Goal: Task Accomplishment & Management: Manage account settings

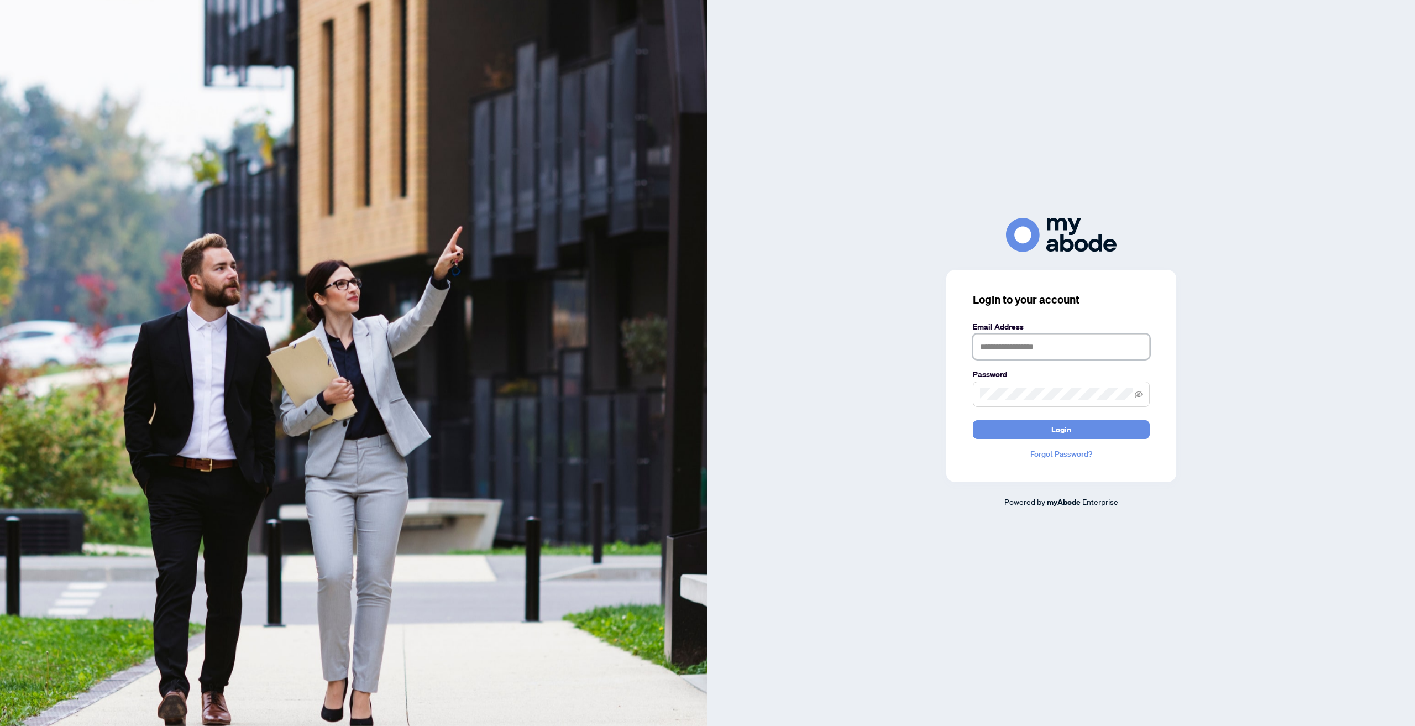
click at [985, 349] on input "text" at bounding box center [1061, 346] width 177 height 25
type input "**********"
click at [973, 420] on button "Login" at bounding box center [1061, 429] width 177 height 19
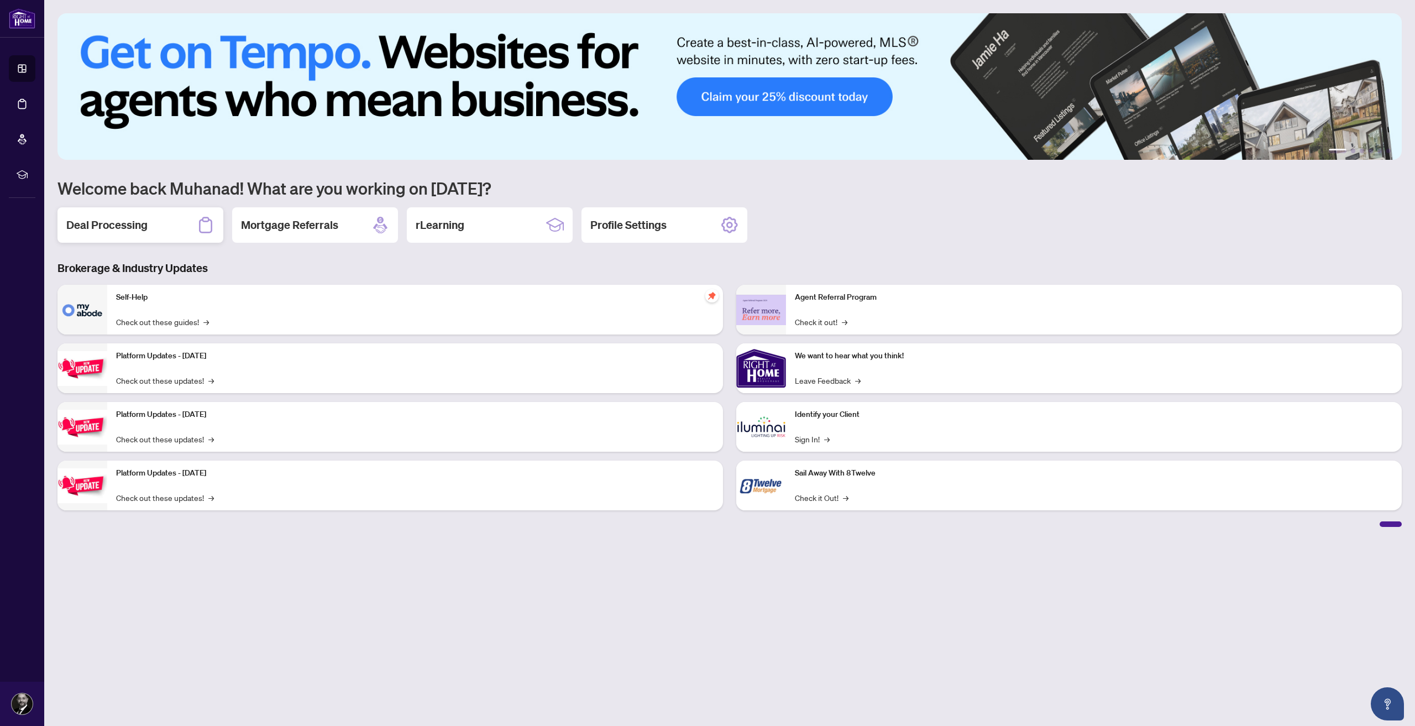
click at [112, 226] on h2 "Deal Processing" at bounding box center [106, 224] width 81 height 15
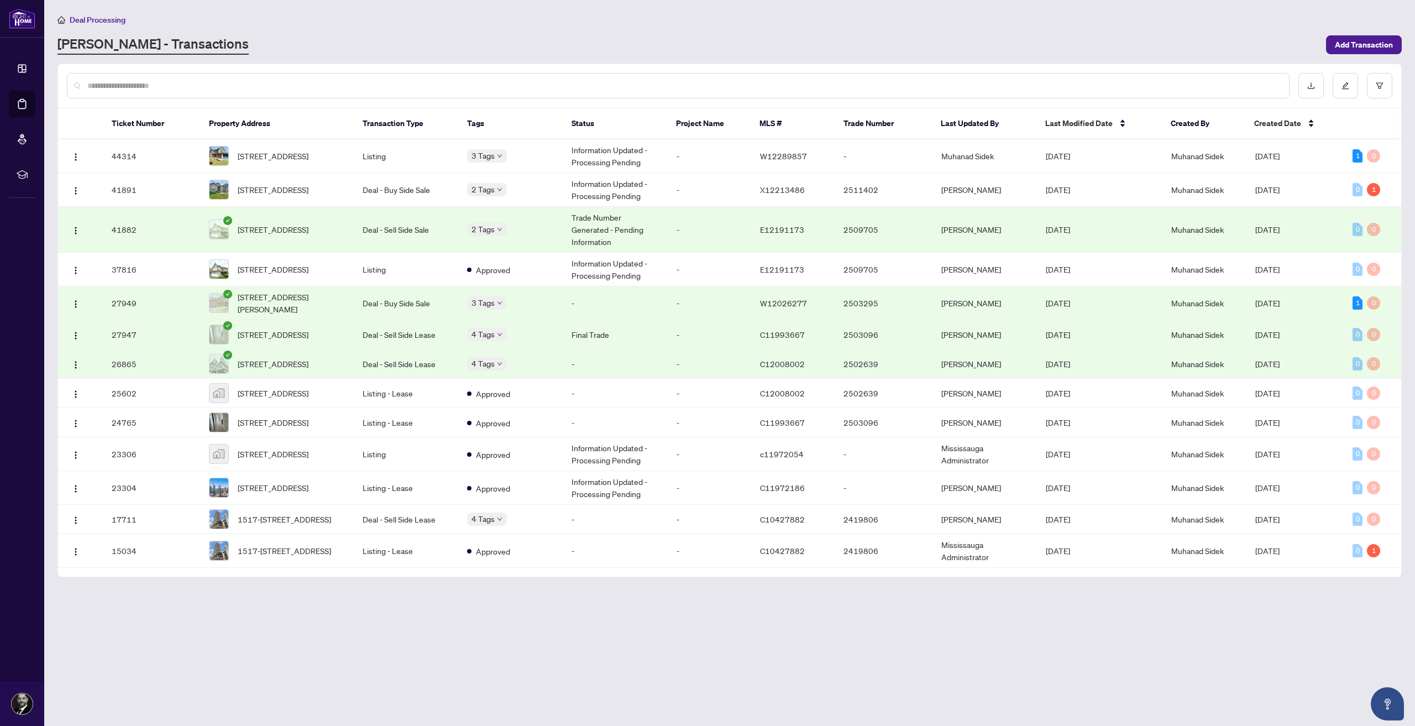
click at [1010, 675] on main "Deal Processing [PERSON_NAME] - Transactions Add Transaction Ticket Number Prop…" at bounding box center [729, 363] width 1371 height 726
click at [275, 184] on span "[STREET_ADDRESS]" at bounding box center [273, 190] width 71 height 12
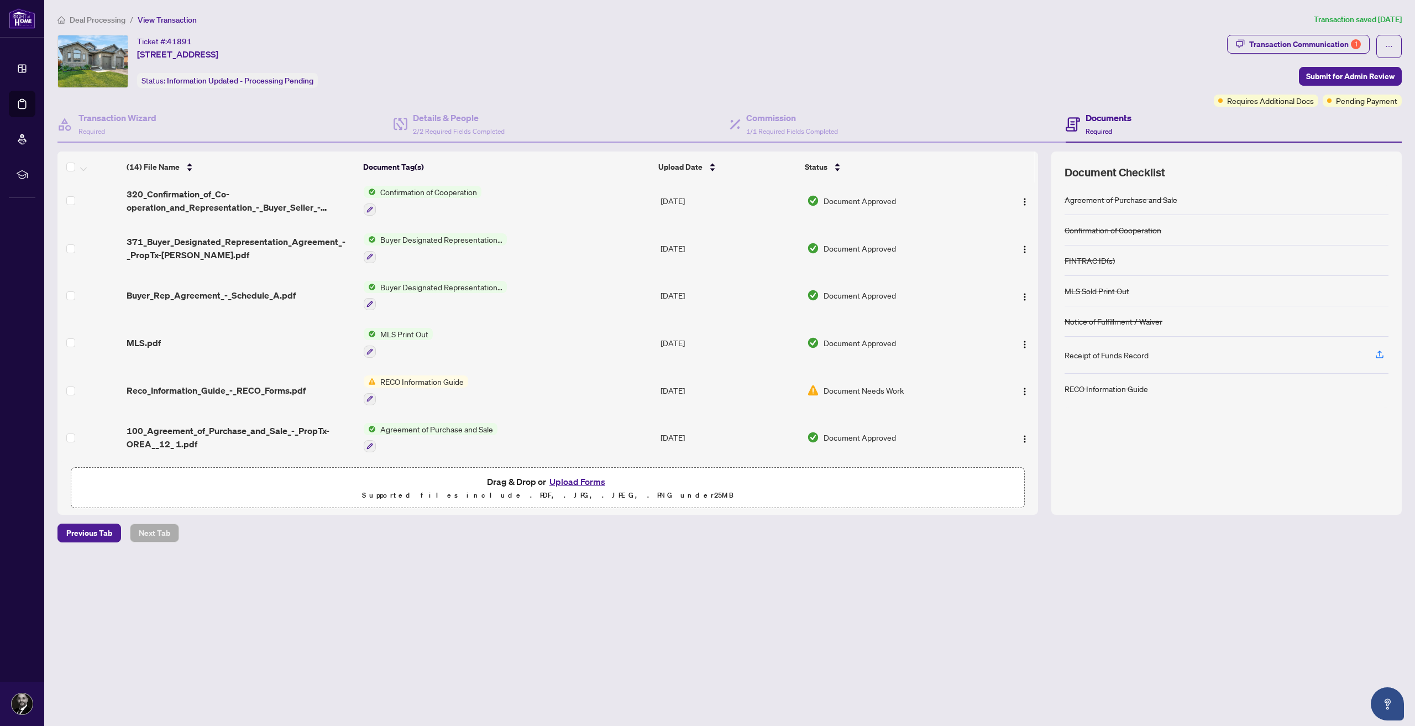
scroll to position [385, 0]
click at [423, 377] on span "RECO Information Guide" at bounding box center [422, 381] width 92 height 12
click at [842, 385] on span "Document Needs Work" at bounding box center [864, 390] width 80 height 12
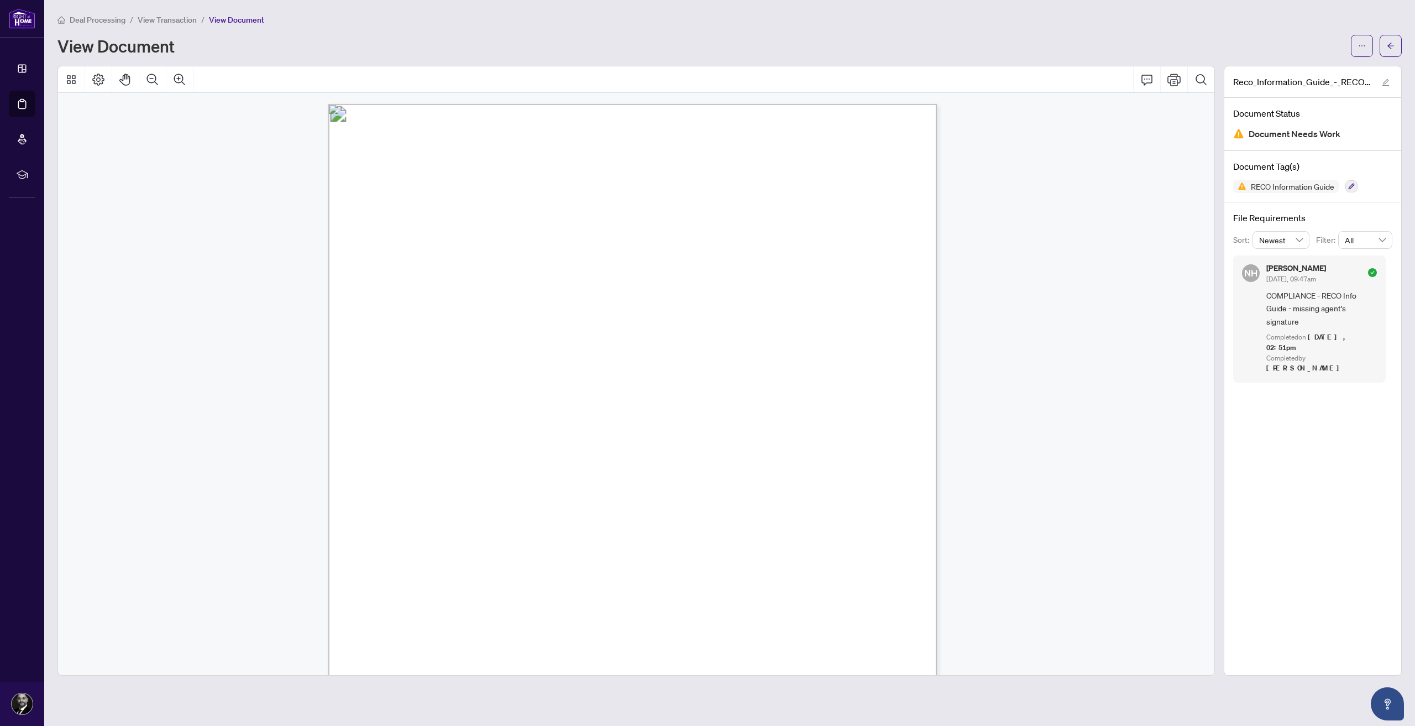
click at [414, 351] on span "[DATE]" at bounding box center [396, 355] width 33 height 9
click at [1360, 39] on span "button" at bounding box center [1363, 46] width 8 height 18
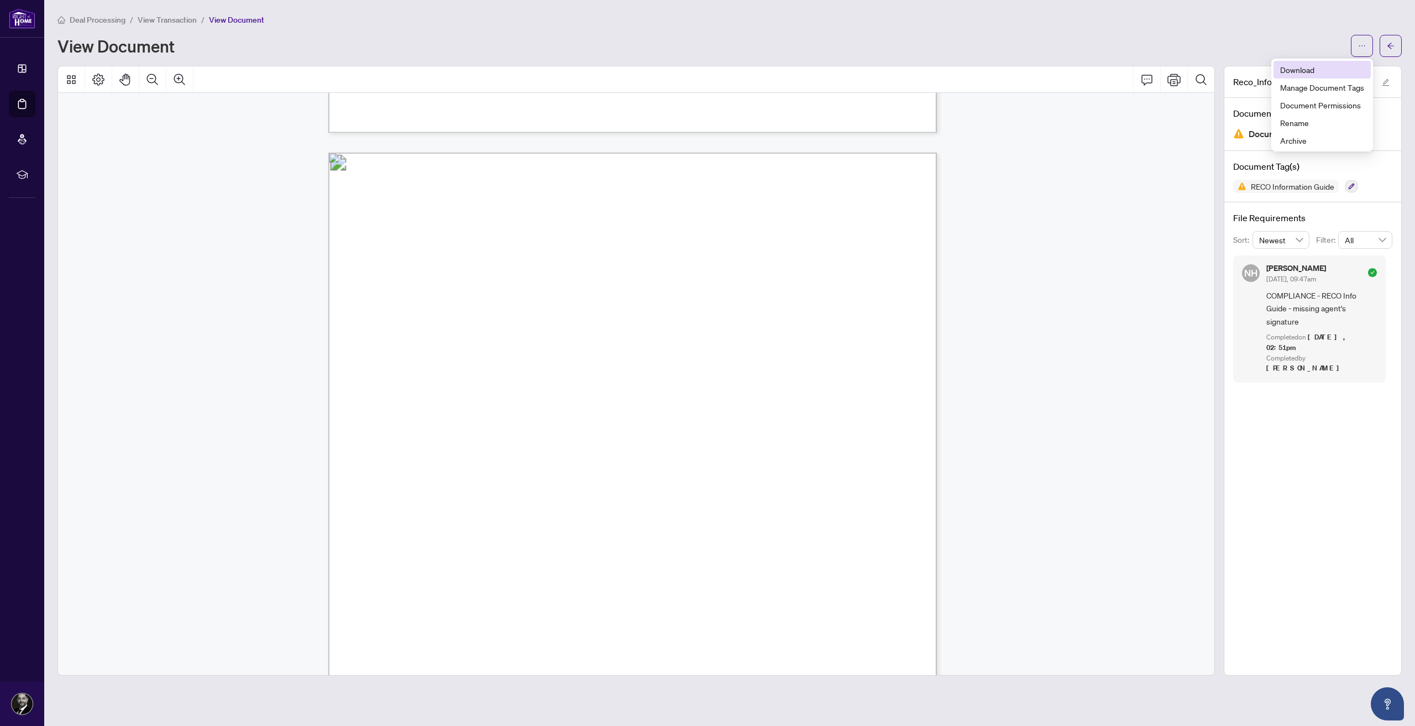
click at [1298, 69] on span "Download" at bounding box center [1323, 70] width 84 height 12
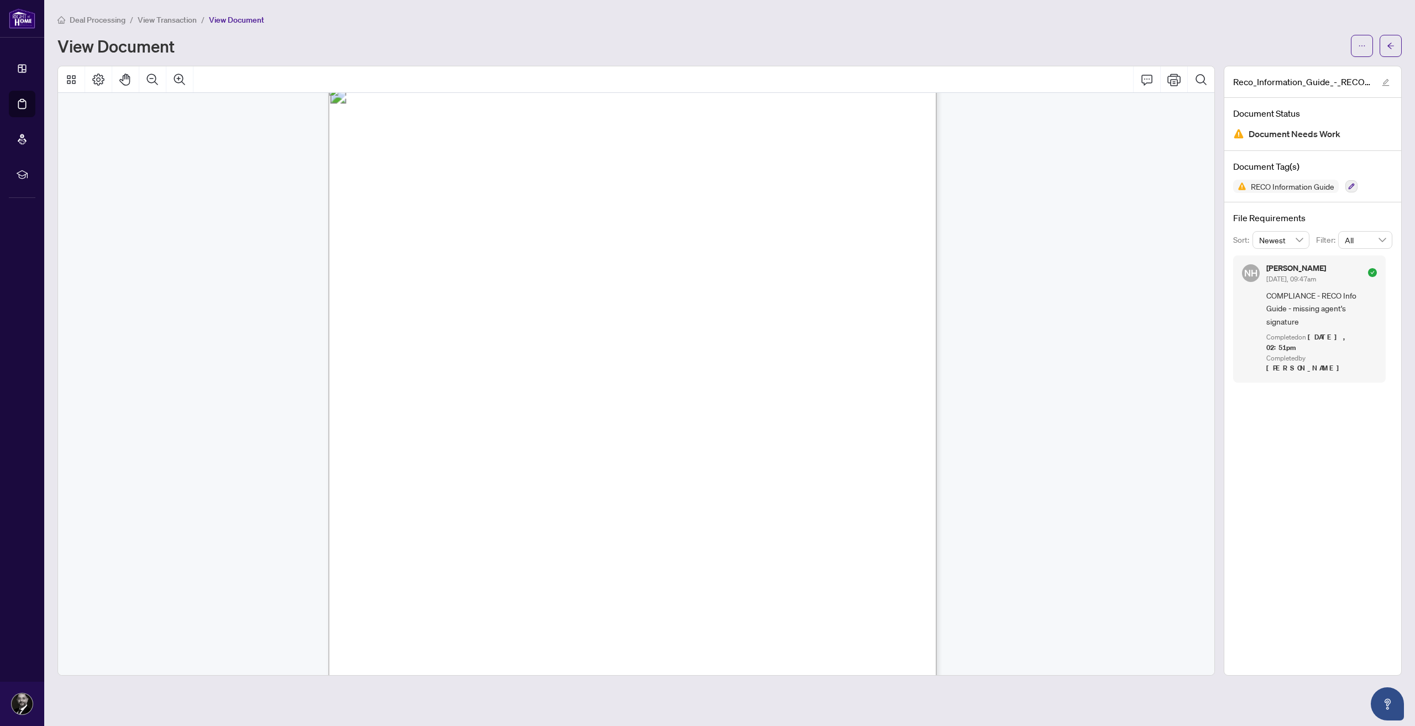
scroll to position [7651, 0]
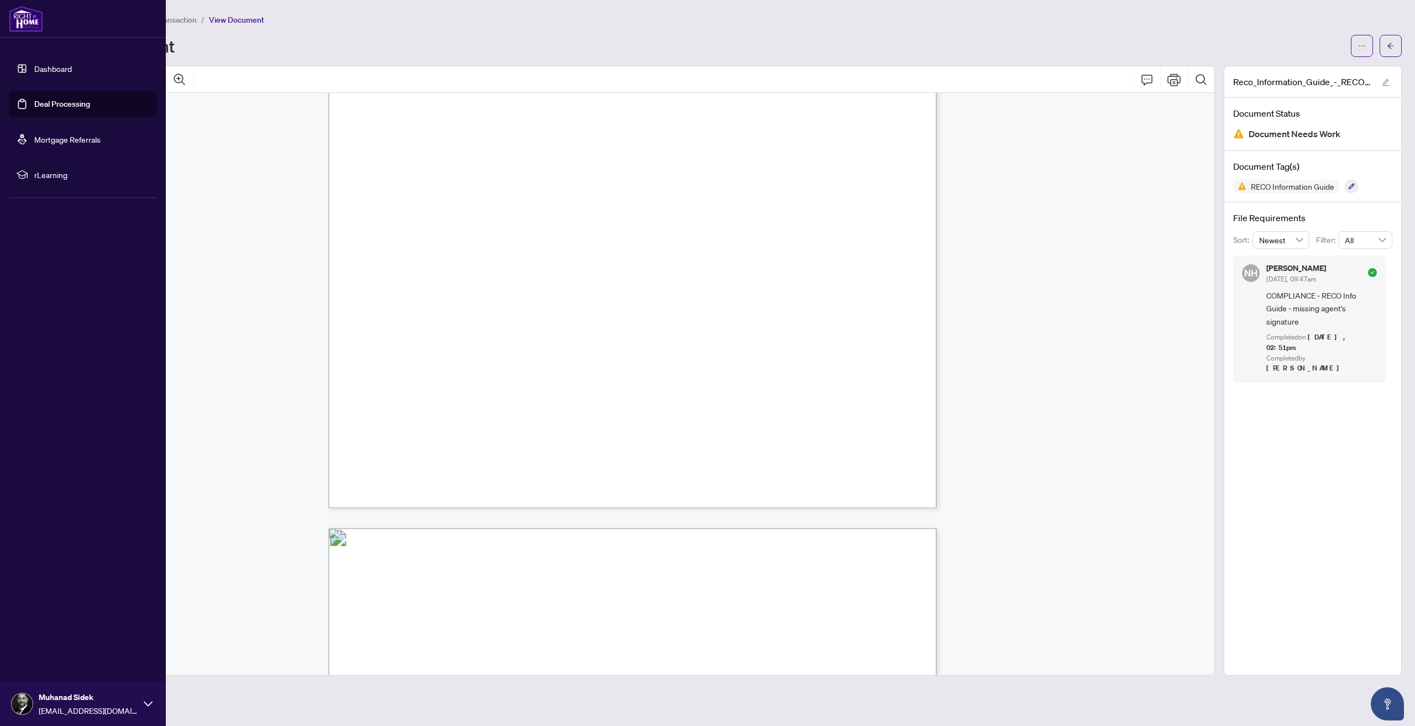
click at [45, 68] on link "Dashboard" at bounding box center [53, 69] width 38 height 10
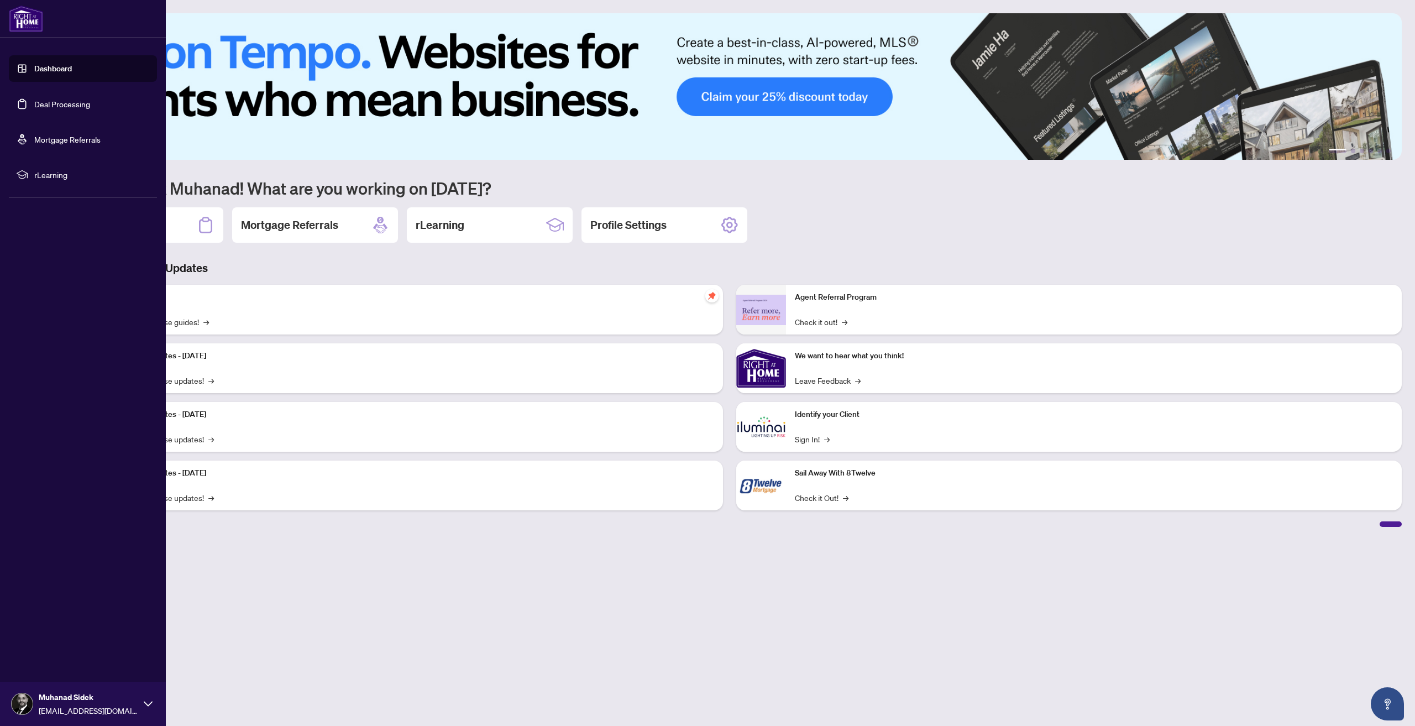
click at [45, 103] on link "Deal Processing" at bounding box center [62, 104] width 56 height 10
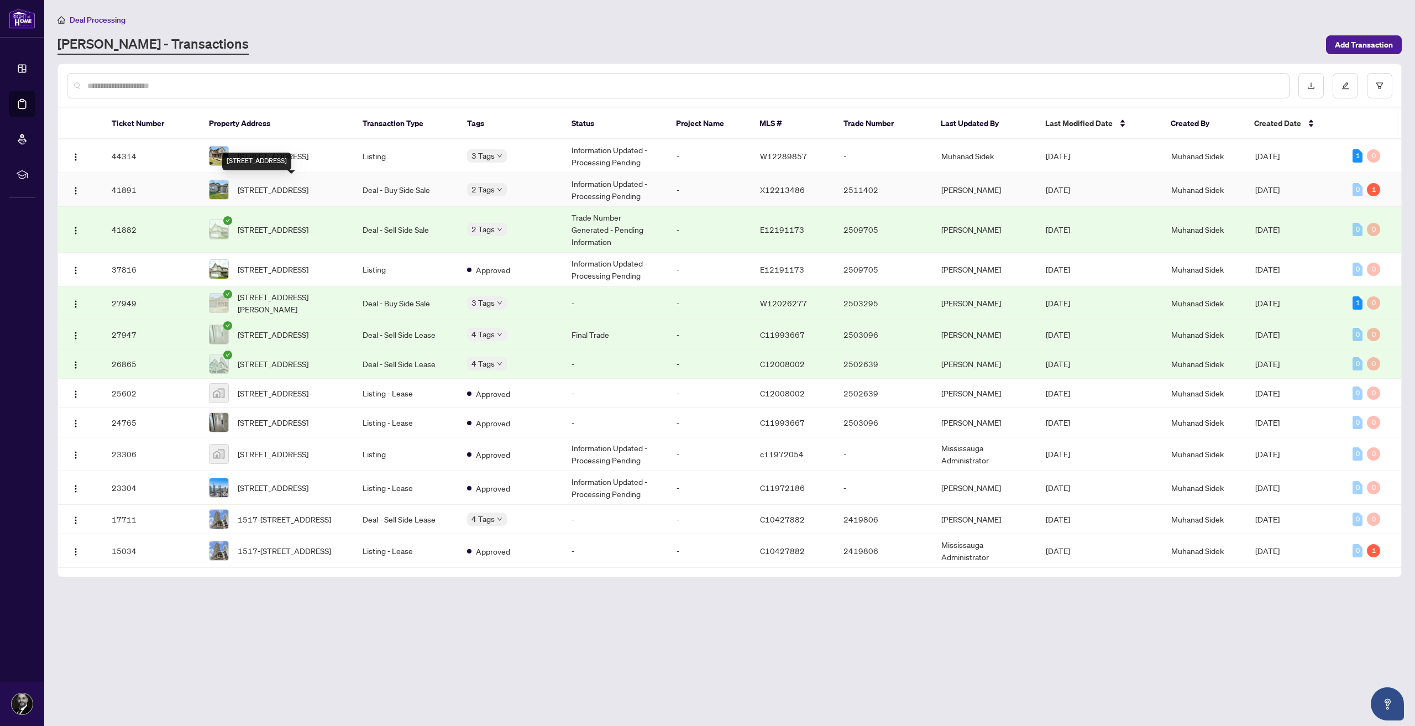
click at [247, 185] on span "[STREET_ADDRESS]" at bounding box center [273, 190] width 71 height 12
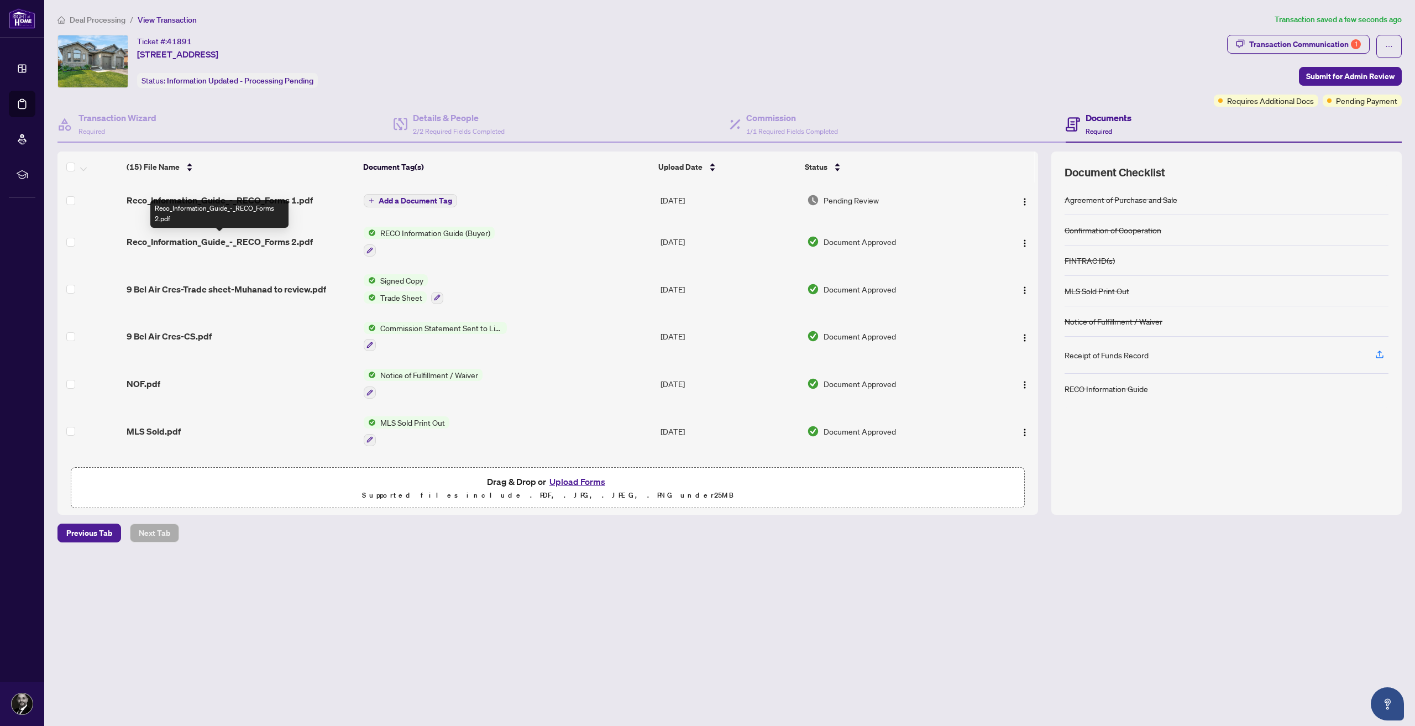
click at [242, 241] on span "Reco_Information_Guide_-_RECO_Forms 2.pdf" at bounding box center [220, 241] width 186 height 13
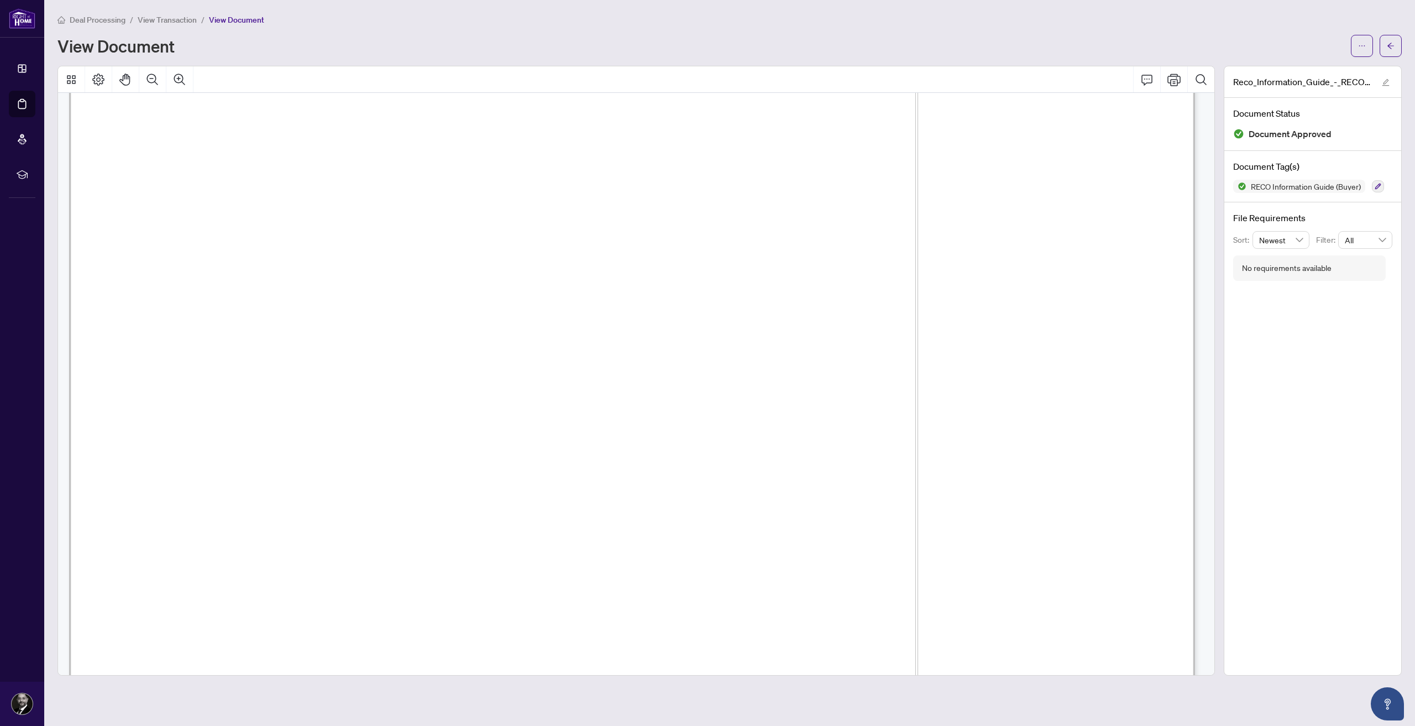
scroll to position [18025, 0]
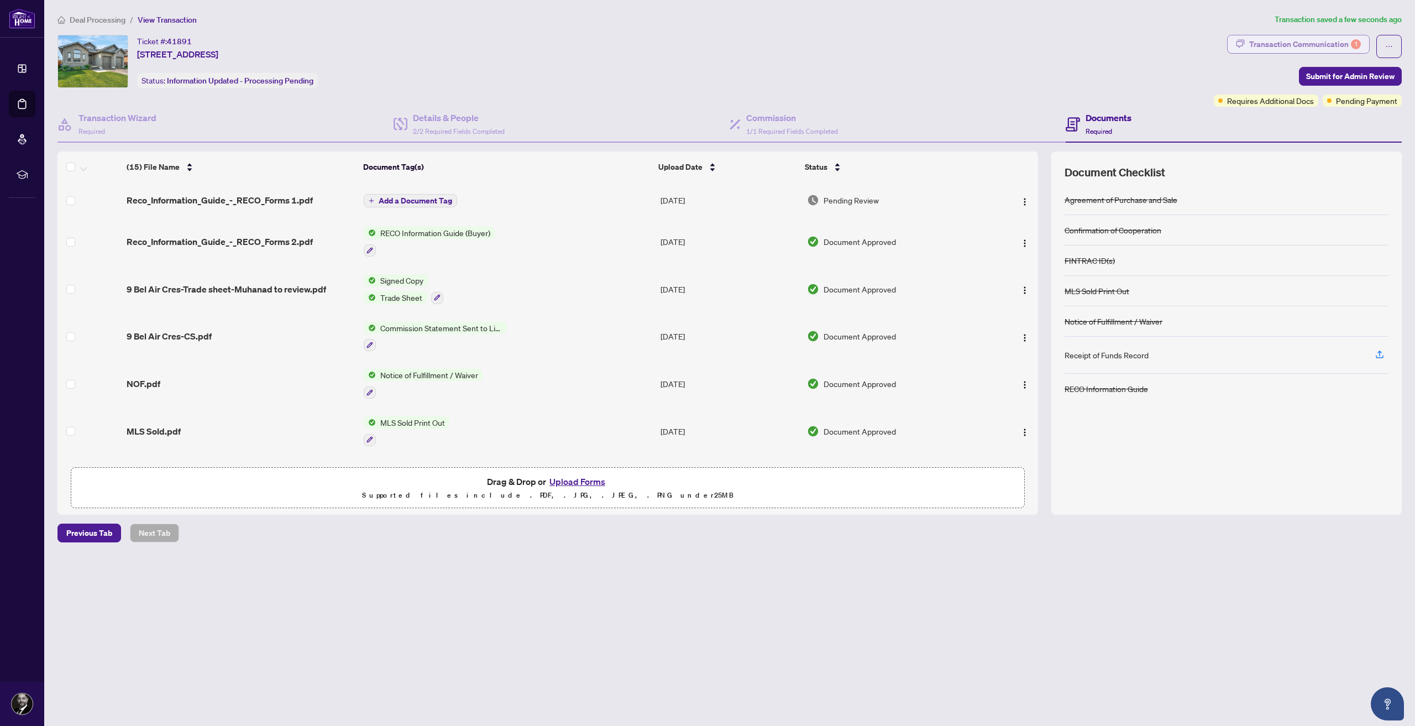
click at [1282, 44] on div "Transaction Communication 1" at bounding box center [1306, 44] width 112 height 18
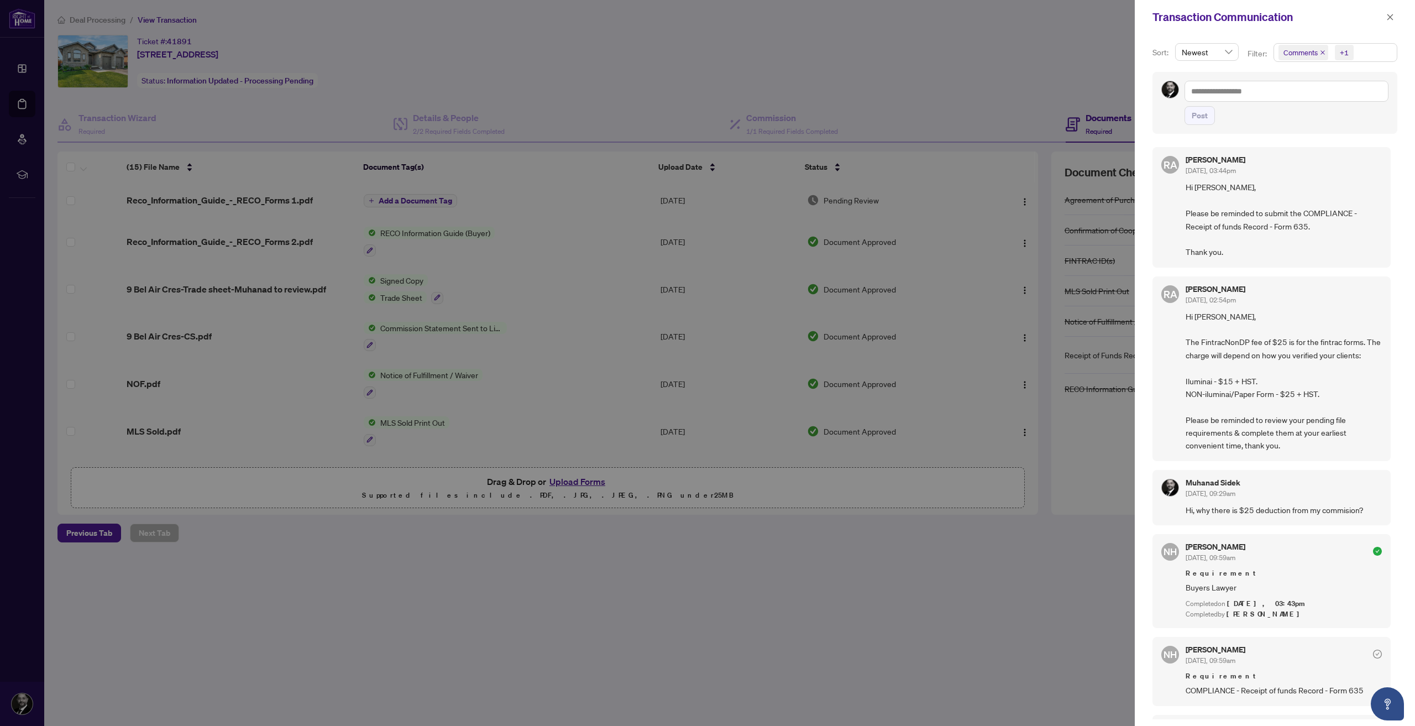
click at [637, 584] on div at bounding box center [707, 363] width 1415 height 726
click at [917, 606] on div at bounding box center [707, 363] width 1415 height 726
click at [873, 635] on div at bounding box center [707, 363] width 1415 height 726
click at [874, 633] on div at bounding box center [707, 363] width 1415 height 726
drag, startPoint x: 1394, startPoint y: 15, endPoint x: 1387, endPoint y: 19, distance: 8.7
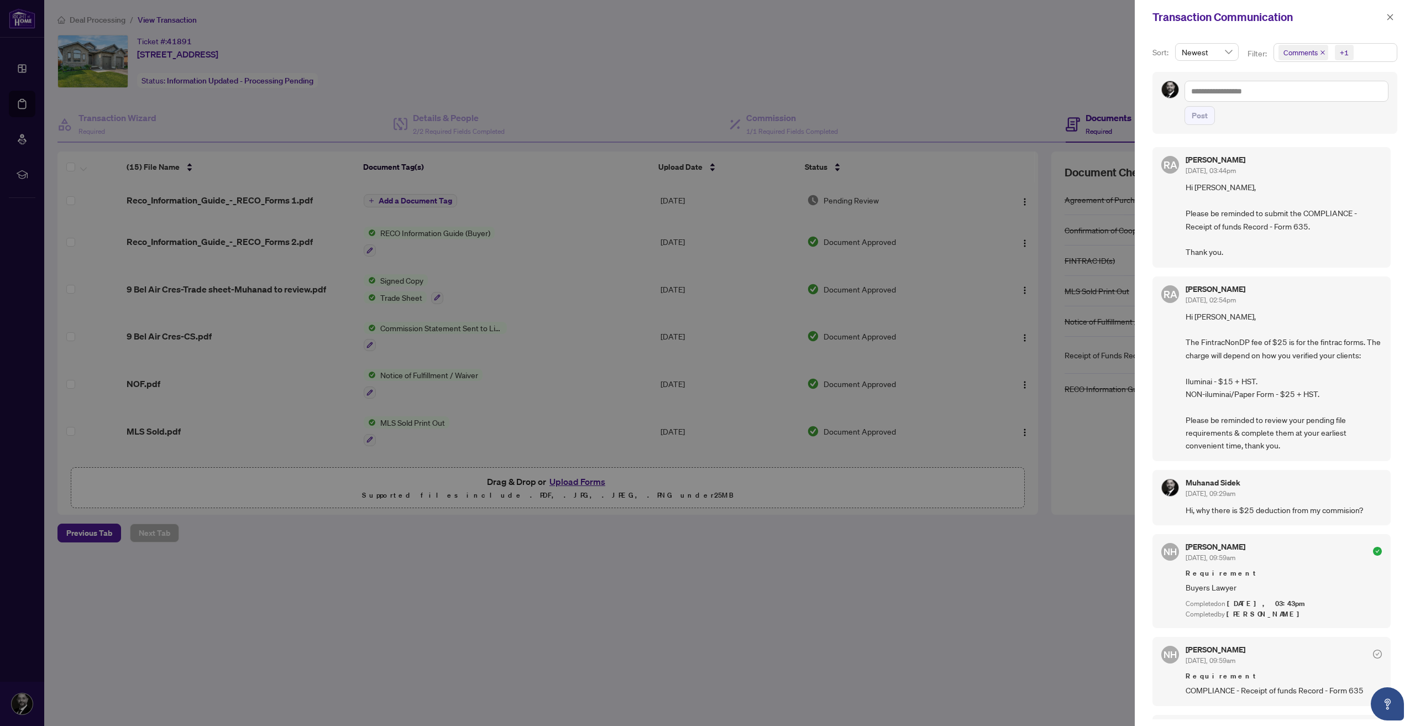
click at [1394, 15] on button "button" at bounding box center [1390, 17] width 14 height 13
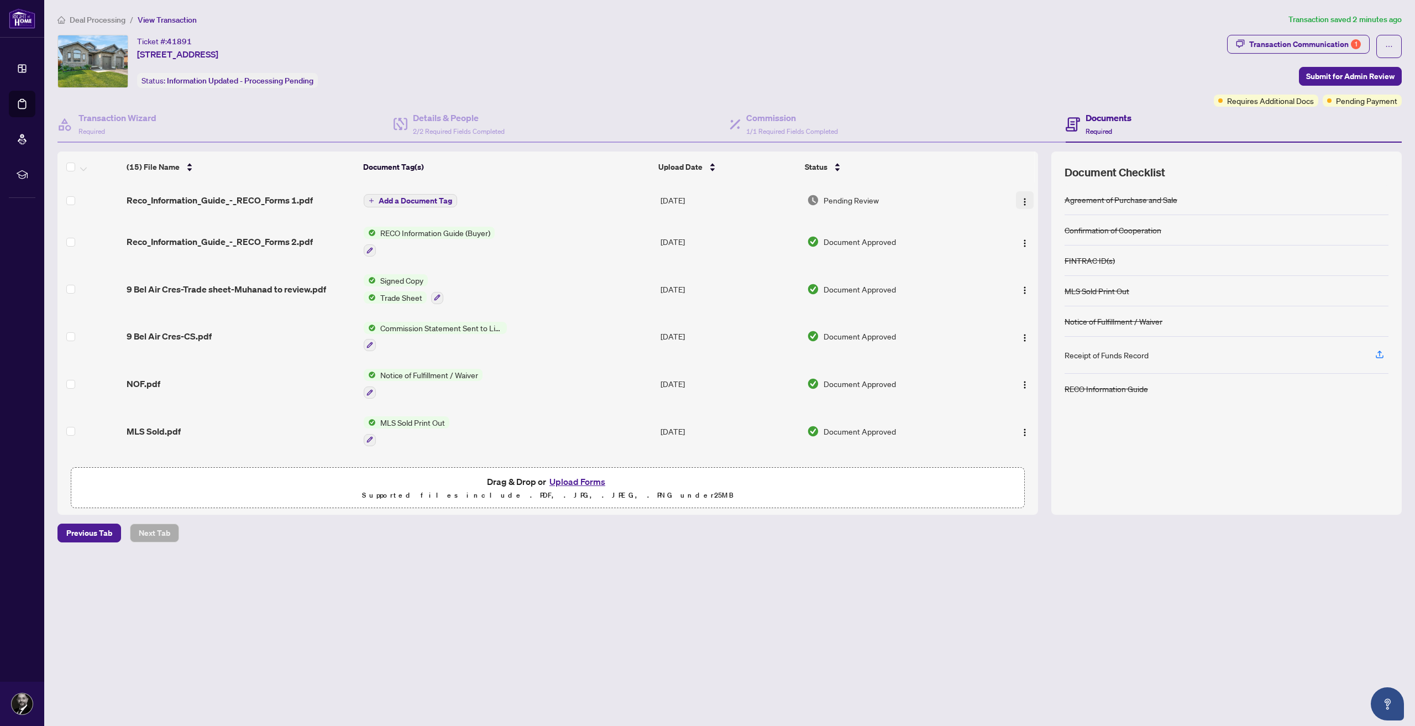
click at [1021, 200] on img "button" at bounding box center [1025, 201] width 9 height 9
click at [866, 627] on main "Deal Processing / View Transaction Transaction saved 2 minutes ago Ticket #: 41…" at bounding box center [729, 363] width 1371 height 726
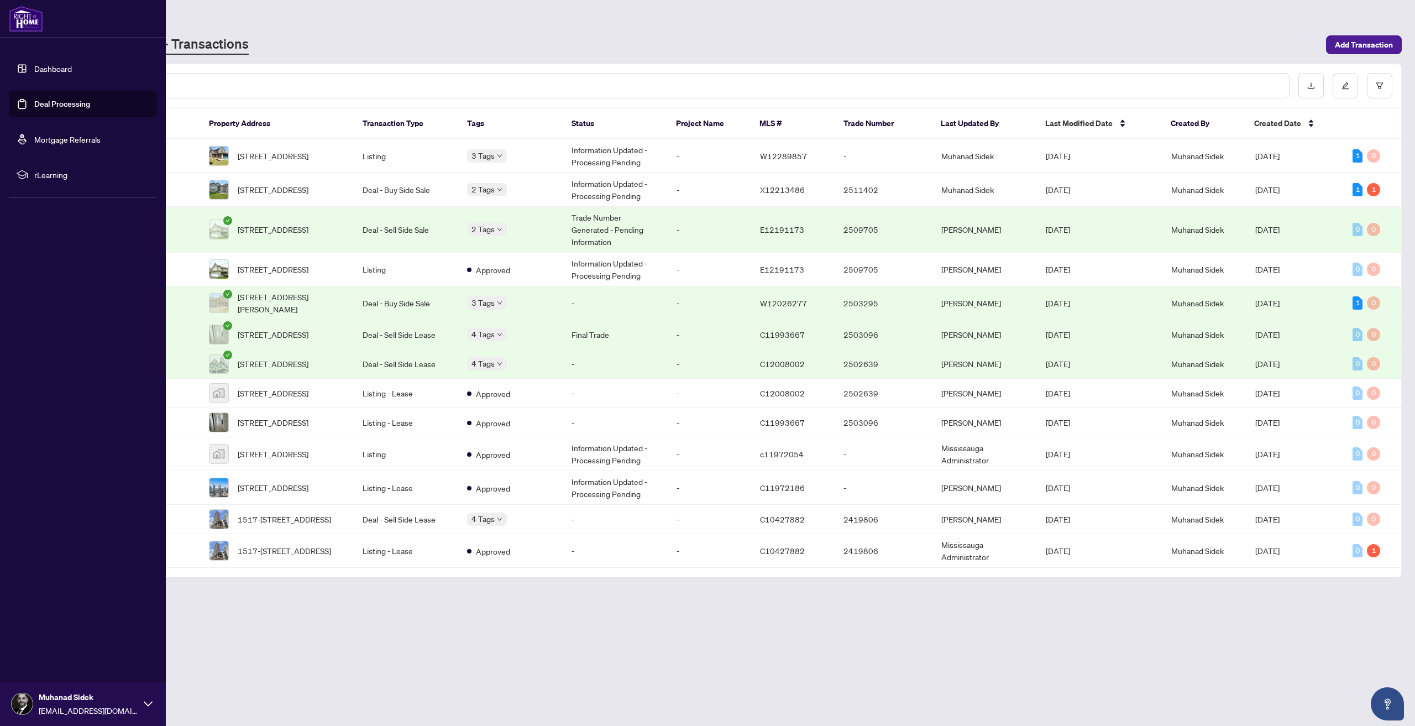
click at [49, 108] on link "Deal Processing" at bounding box center [62, 104] width 56 height 10
click at [49, 105] on link "Deal Processing" at bounding box center [62, 104] width 56 height 10
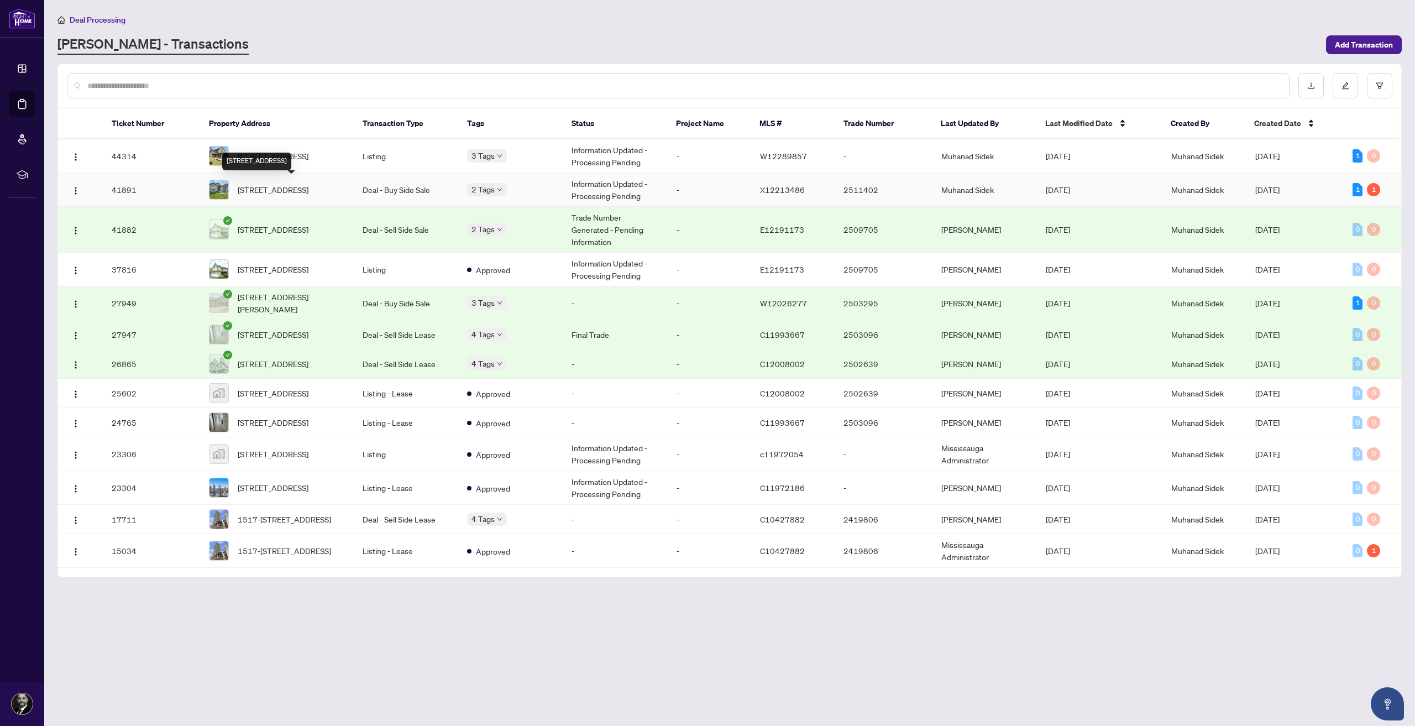
click at [279, 184] on span "[STREET_ADDRESS]" at bounding box center [273, 190] width 71 height 12
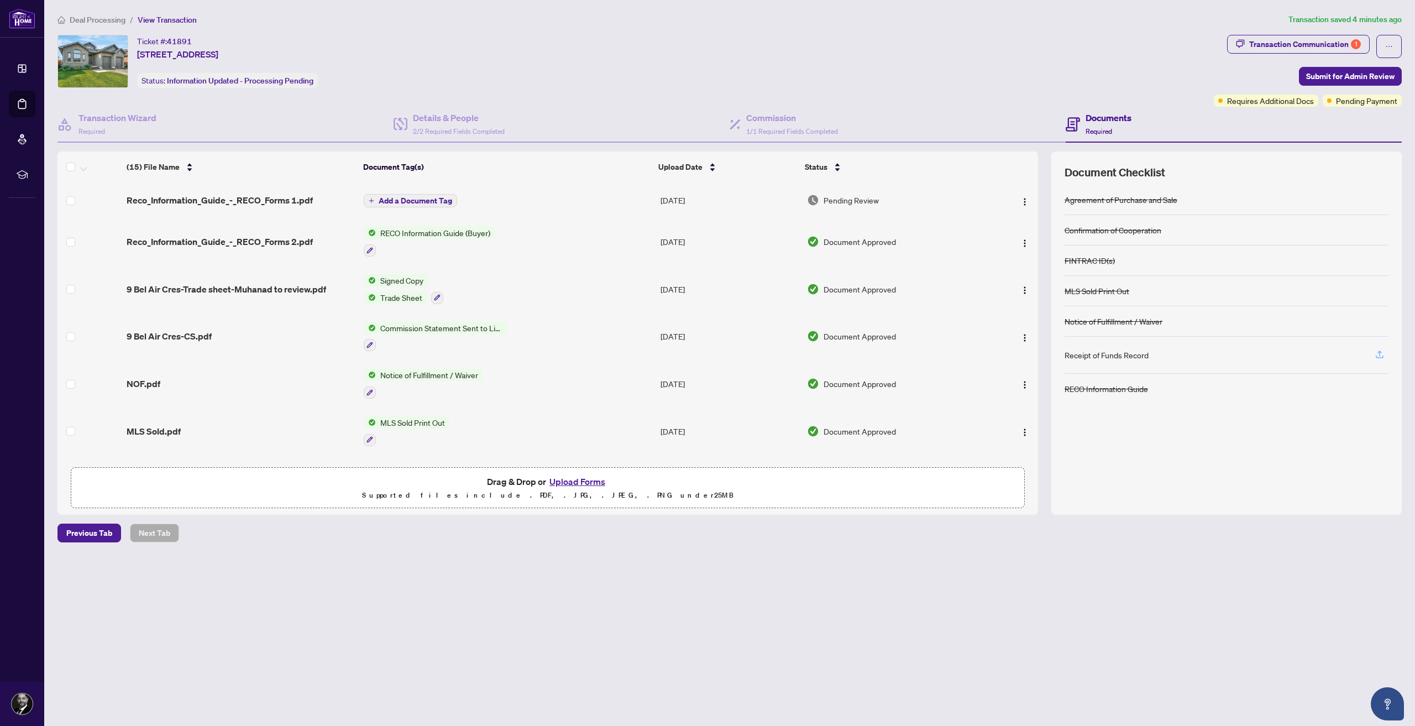
click at [1377, 355] on icon "button" at bounding box center [1380, 354] width 10 height 10
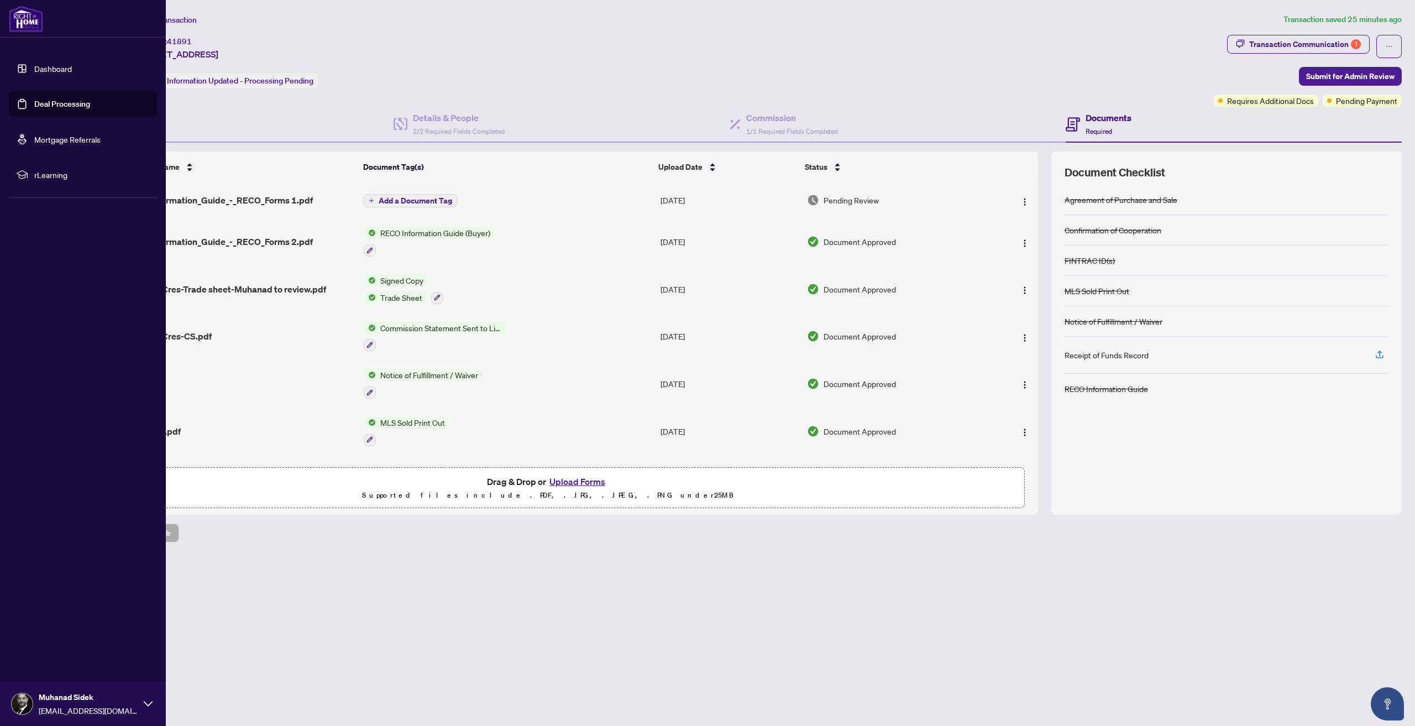
click at [49, 102] on link "Deal Processing" at bounding box center [62, 104] width 56 height 10
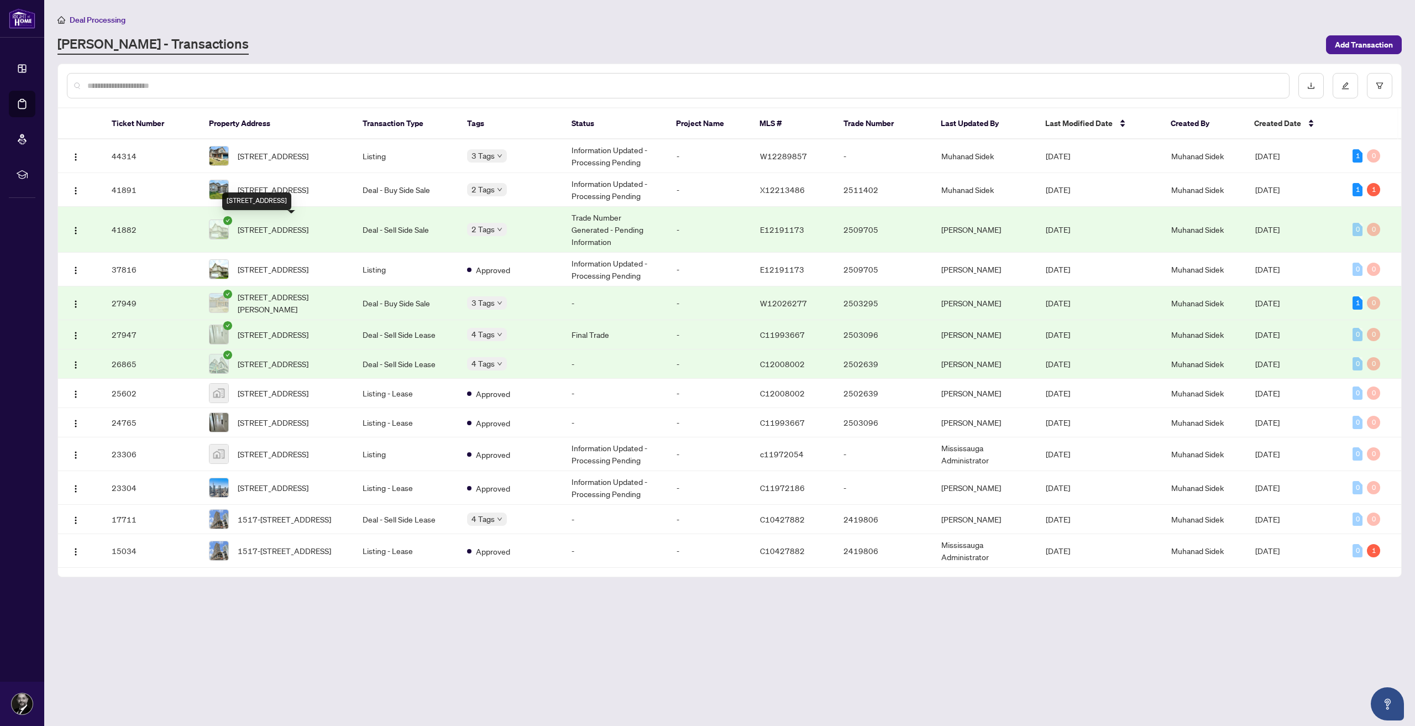
click at [309, 225] on span "[STREET_ADDRESS]" at bounding box center [273, 229] width 71 height 12
